Goal: Task Accomplishment & Management: Use online tool/utility

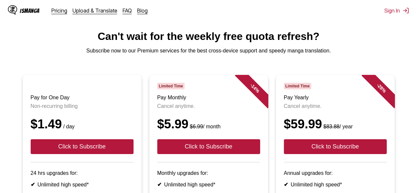
scroll to position [33, 0]
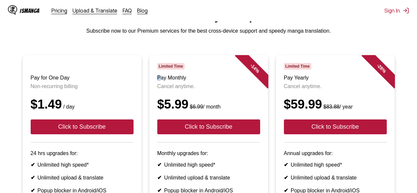
click at [158, 81] on h3 "Pay Monthly" at bounding box center [208, 78] width 103 height 6
click at [159, 81] on h3 "Pay Monthly" at bounding box center [208, 78] width 103 height 6
click at [160, 81] on h3 "Pay Monthly" at bounding box center [208, 78] width 103 height 6
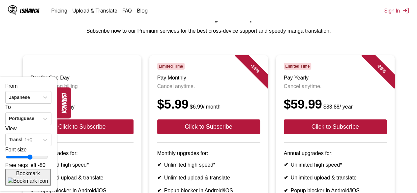
click at [42, 161] on div "Font size" at bounding box center [28, 153] width 46 height 15
drag, startPoint x: 37, startPoint y: 163, endPoint x: 43, endPoint y: 162, distance: 6.0
click at [43, 159] on input "range" at bounding box center [27, 156] width 42 height 5
drag, startPoint x: 43, startPoint y: 162, endPoint x: 49, endPoint y: 161, distance: 5.7
type input "**"
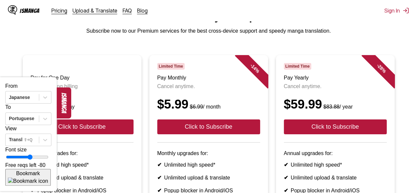
click at [48, 159] on input "range" at bounding box center [27, 156] width 42 height 5
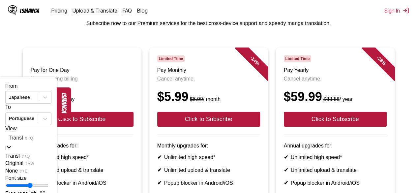
click at [29, 142] on div at bounding box center [29, 137] width 40 height 9
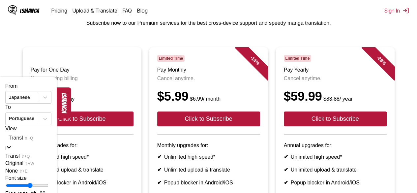
scroll to position [41, 0]
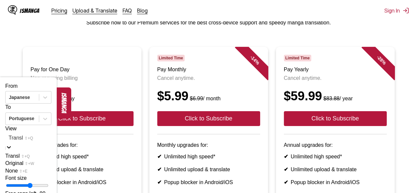
click at [36, 133] on div "View 3 results available. Use Up and Down to choose options, press Enter to sel…" at bounding box center [28, 149] width 46 height 49
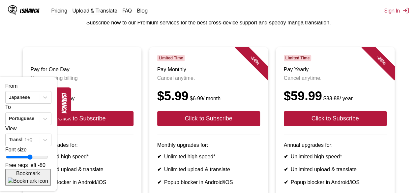
click at [34, 176] on span "Bookmark" at bounding box center [28, 173] width 24 height 6
click at [33, 176] on span "Unbookmark" at bounding box center [28, 173] width 30 height 6
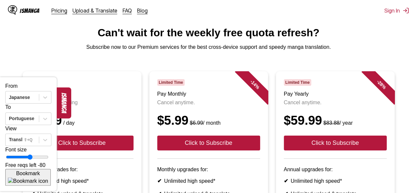
scroll to position [8, 0]
